Goal: Check status

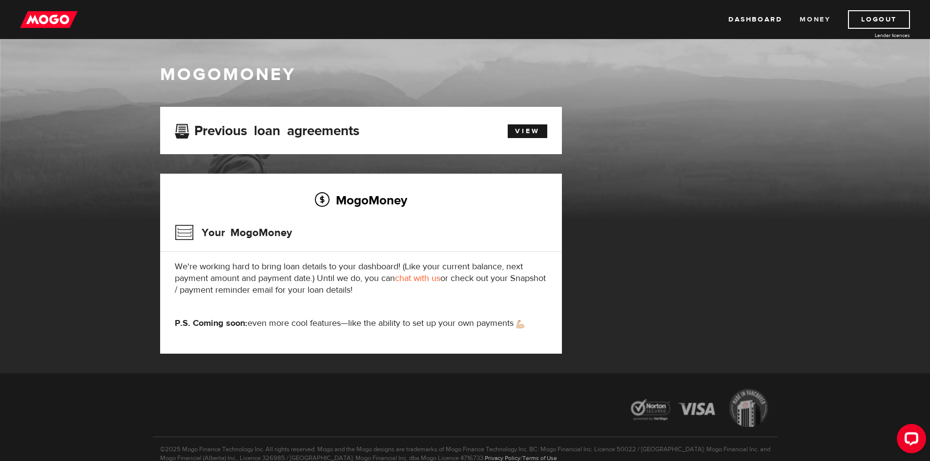
click at [817, 19] on link "Money" at bounding box center [815, 19] width 31 height 19
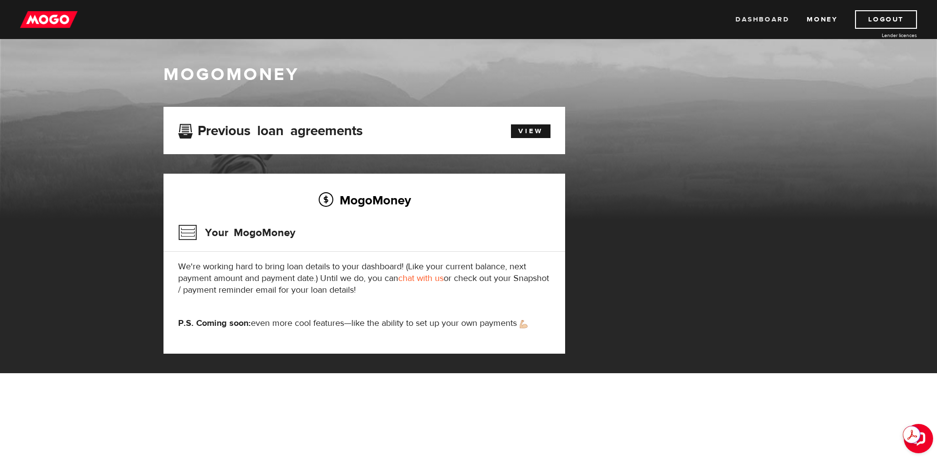
click at [767, 16] on link "Dashboard" at bounding box center [763, 19] width 54 height 19
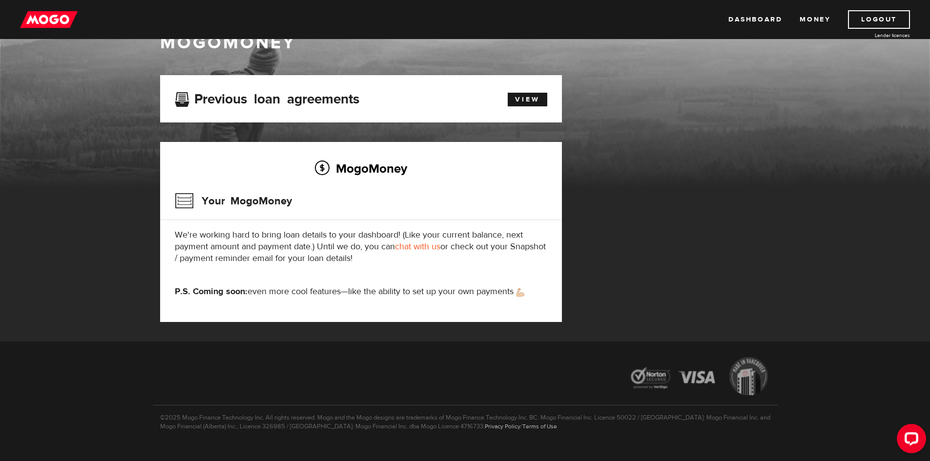
scroll to position [49, 0]
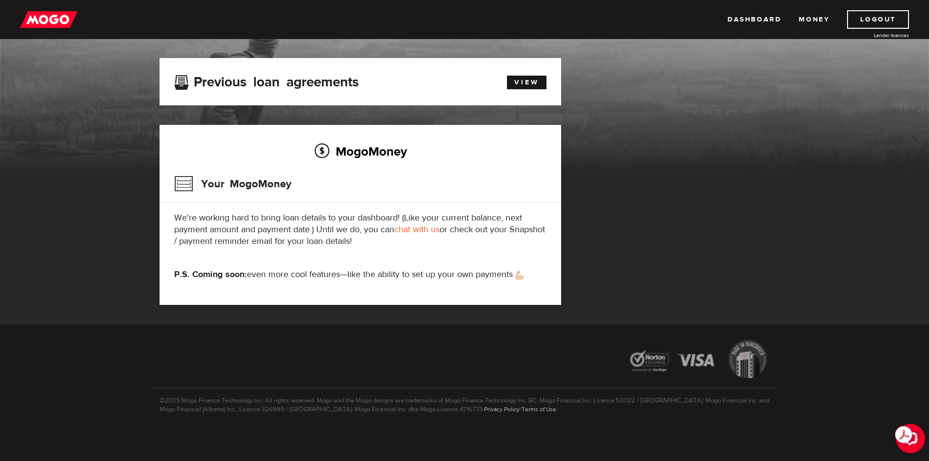
click at [914, 436] on div "Get summaries and key insights using AI Assistant powered by Adobe Acrobat" at bounding box center [912, 435] width 34 height 18
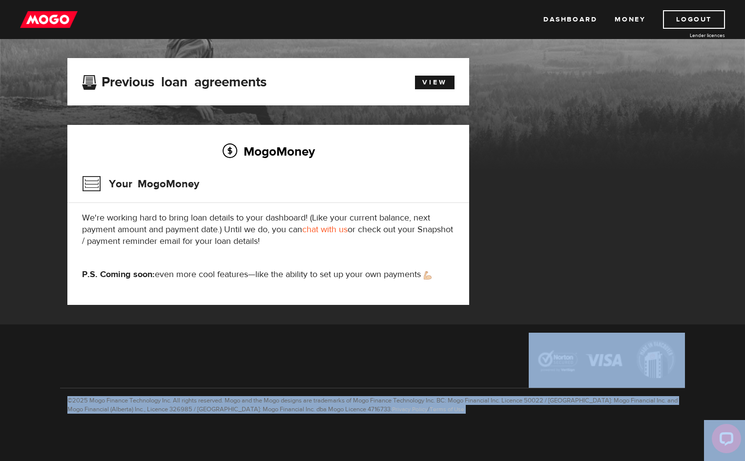
drag, startPoint x: 900, startPoint y: 434, endPoint x: 982, endPoint y: 405, distance: 87.2
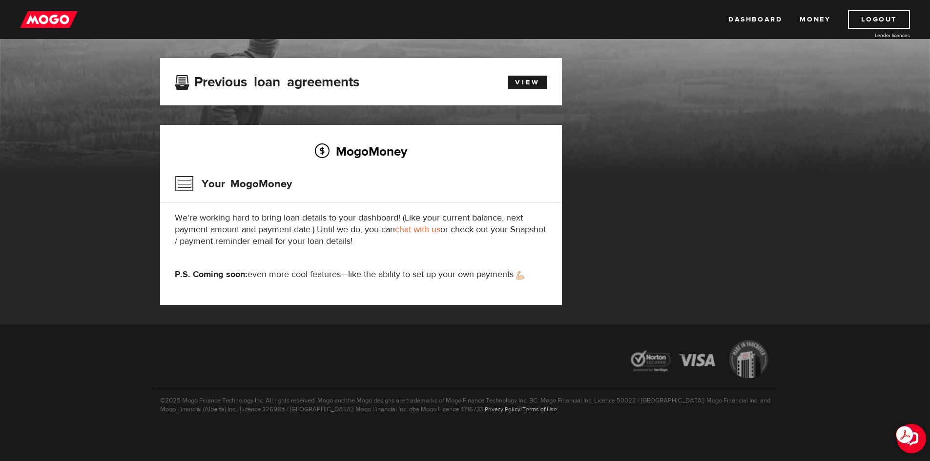
click at [852, 264] on div "MogoMoney MogoMoney Your MogoMoney application Expired Your MogoMoney credit de…" at bounding box center [465, 157] width 930 height 334
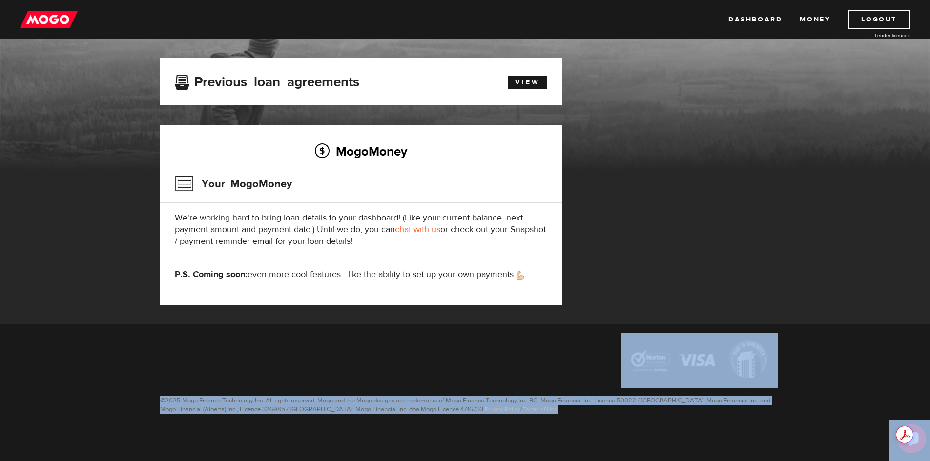
click at [47, 15] on img at bounding box center [49, 19] width 58 height 19
